Goal: Check status

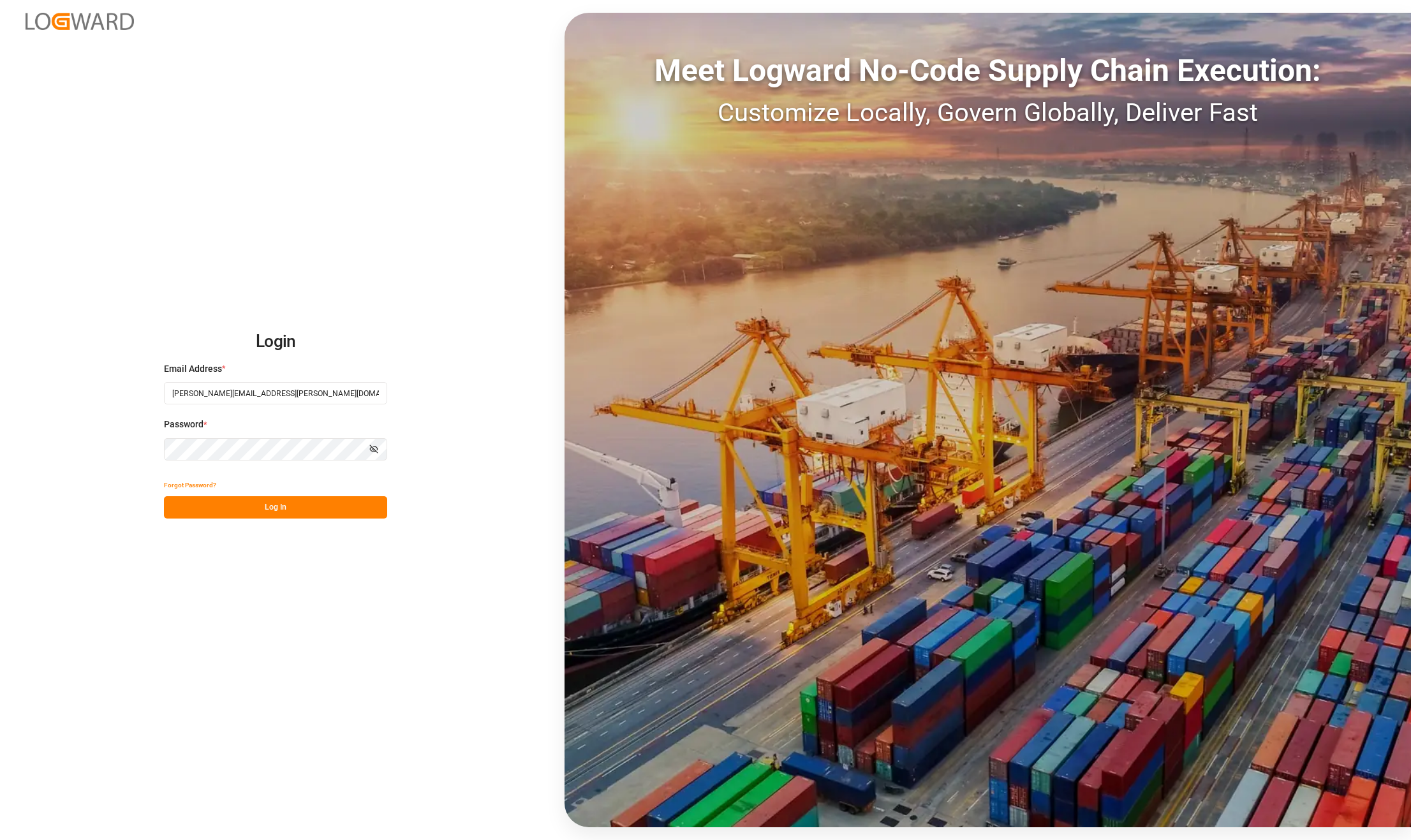
click at [298, 503] on button "Log In" at bounding box center [275, 507] width 223 height 22
